Goal: Task Accomplishment & Management: Use online tool/utility

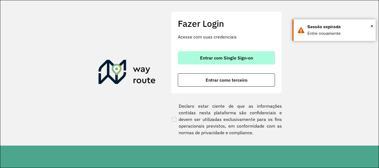
click at [250, 56] on span "Entrar com Single Sign-on" at bounding box center [226, 58] width 53 height 4
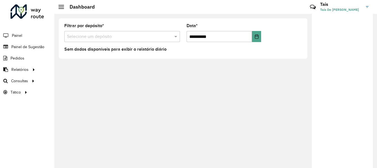
click at [103, 34] on input "text" at bounding box center [116, 37] width 99 height 7
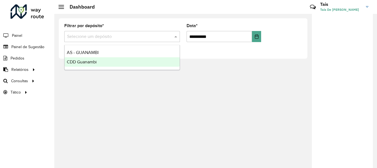
click at [91, 62] on span "CDD Guanambi" at bounding box center [82, 62] width 30 height 5
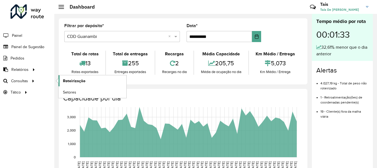
click at [91, 82] on link "Roteirização" at bounding box center [93, 80] width 68 height 11
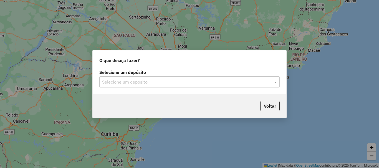
click at [236, 85] on input "text" at bounding box center [184, 82] width 164 height 7
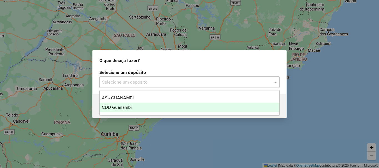
click at [129, 104] on div "CDD Guanambi" at bounding box center [190, 107] width 180 height 9
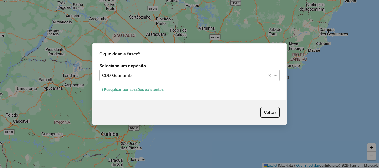
click at [151, 88] on button "Pesquisar por sessões existentes" at bounding box center [132, 89] width 67 height 9
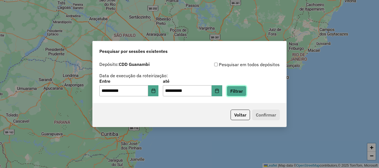
click at [245, 90] on button "Filtrar" at bounding box center [237, 91] width 20 height 11
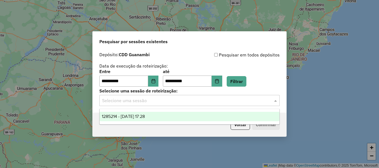
click at [201, 98] on input "text" at bounding box center [184, 101] width 164 height 7
click at [145, 119] on span "1285214 - [DATE] 17:28" at bounding box center [123, 116] width 43 height 5
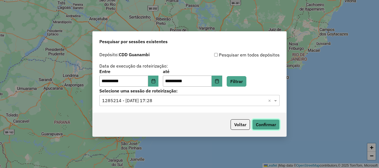
click at [274, 126] on button "Confirmar" at bounding box center [265, 125] width 27 height 11
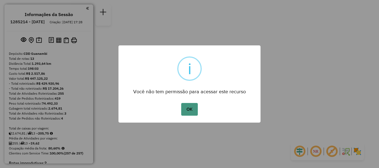
click at [195, 111] on button "OK" at bounding box center [189, 109] width 16 height 13
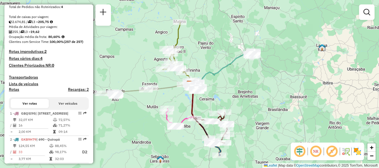
scroll to position [195, 0]
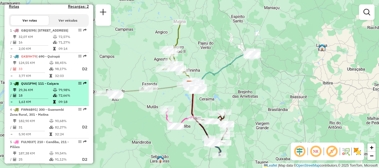
click at [44, 93] on td "29,36 KM" at bounding box center [35, 90] width 34 height 6
select select "**********"
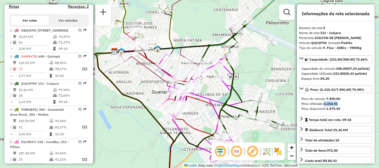
drag, startPoint x: 324, startPoint y: 114, endPoint x: 338, endPoint y: 115, distance: 14.2
click at [338, 106] on strong "6.310,41" at bounding box center [331, 104] width 14 height 4
copy strong "6.310,41"
